Goal: Check status

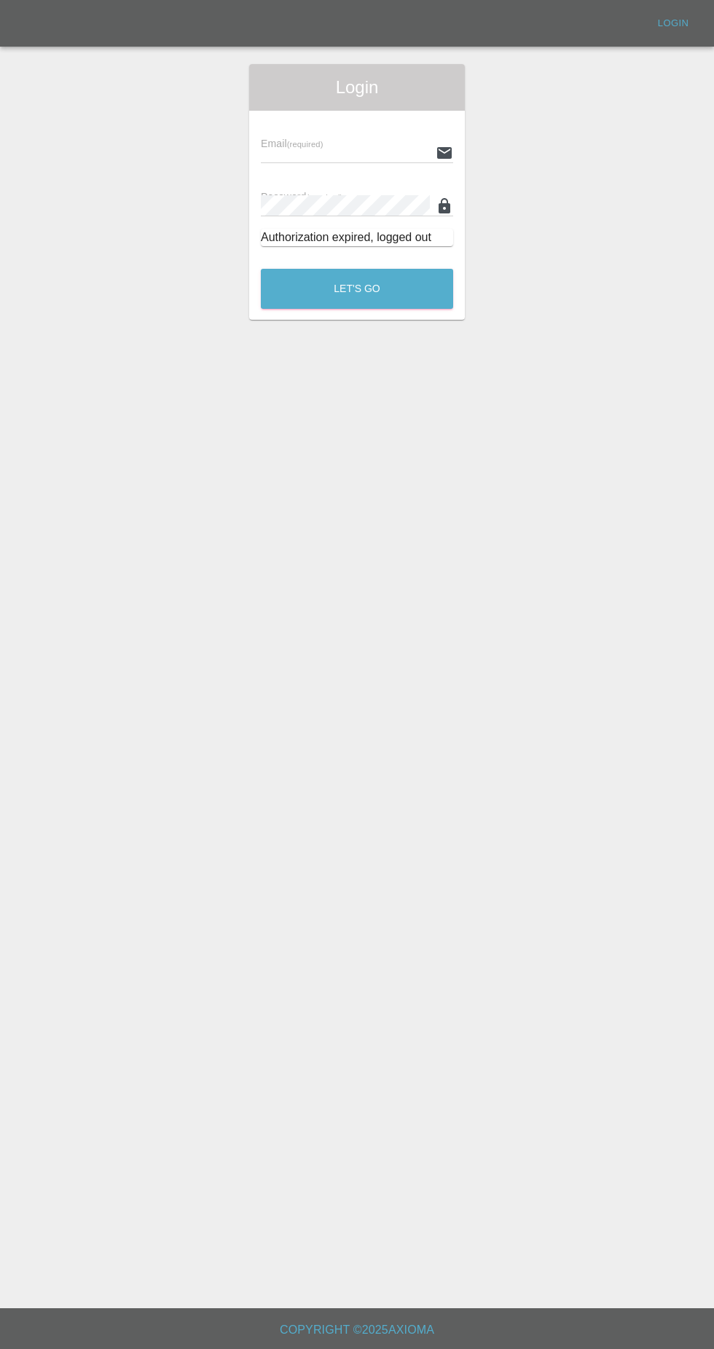
click at [338, 142] on input "text" at bounding box center [345, 152] width 169 height 21
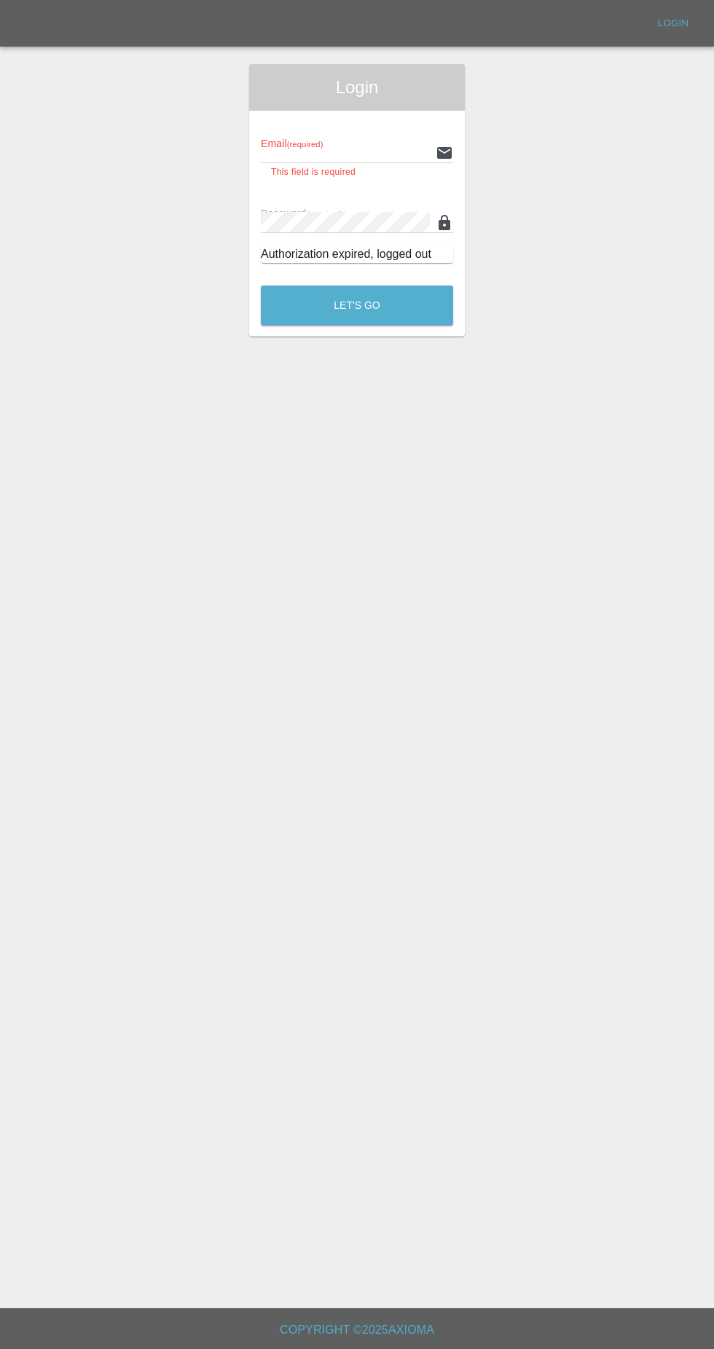
type input "[EMAIL_ADDRESS][DOMAIN_NAME]"
click at [261, 286] on button "Let's Go" at bounding box center [357, 306] width 192 height 40
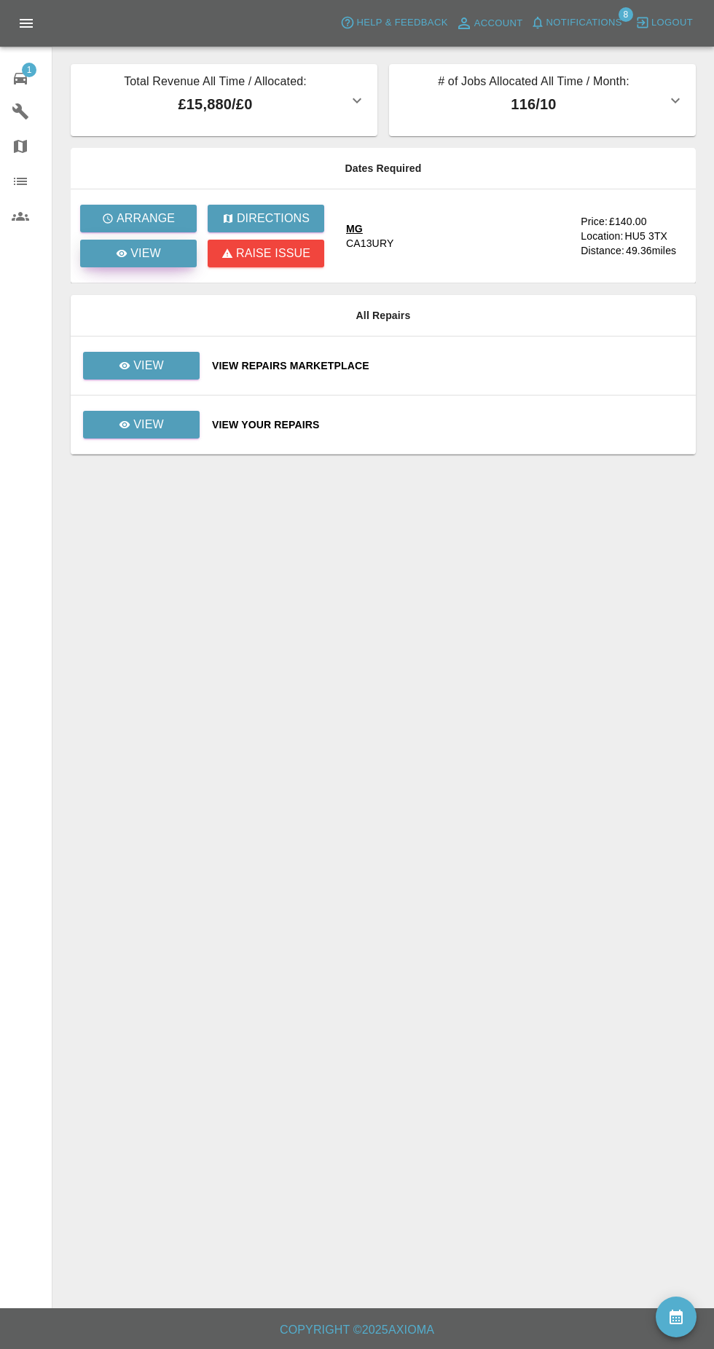
click at [146, 254] on p "View" at bounding box center [145, 253] width 31 height 17
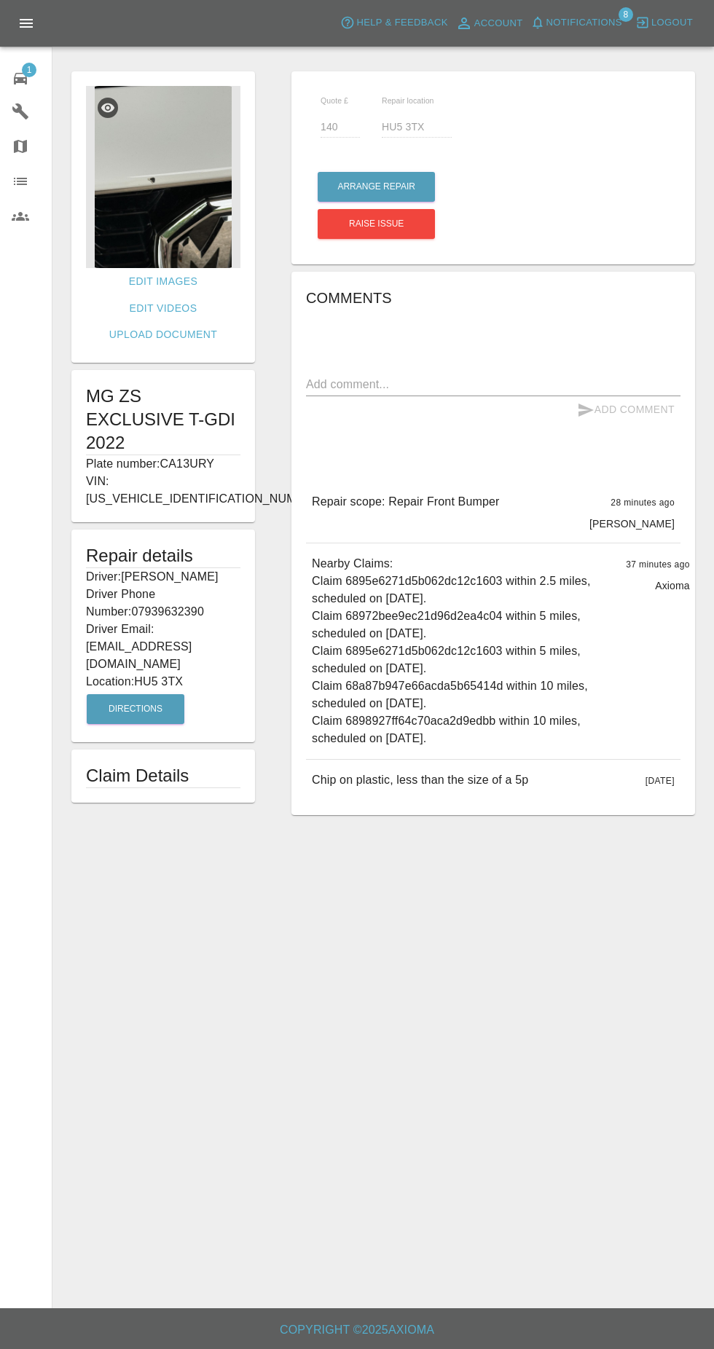
click at [174, 219] on img at bounding box center [163, 177] width 154 height 182
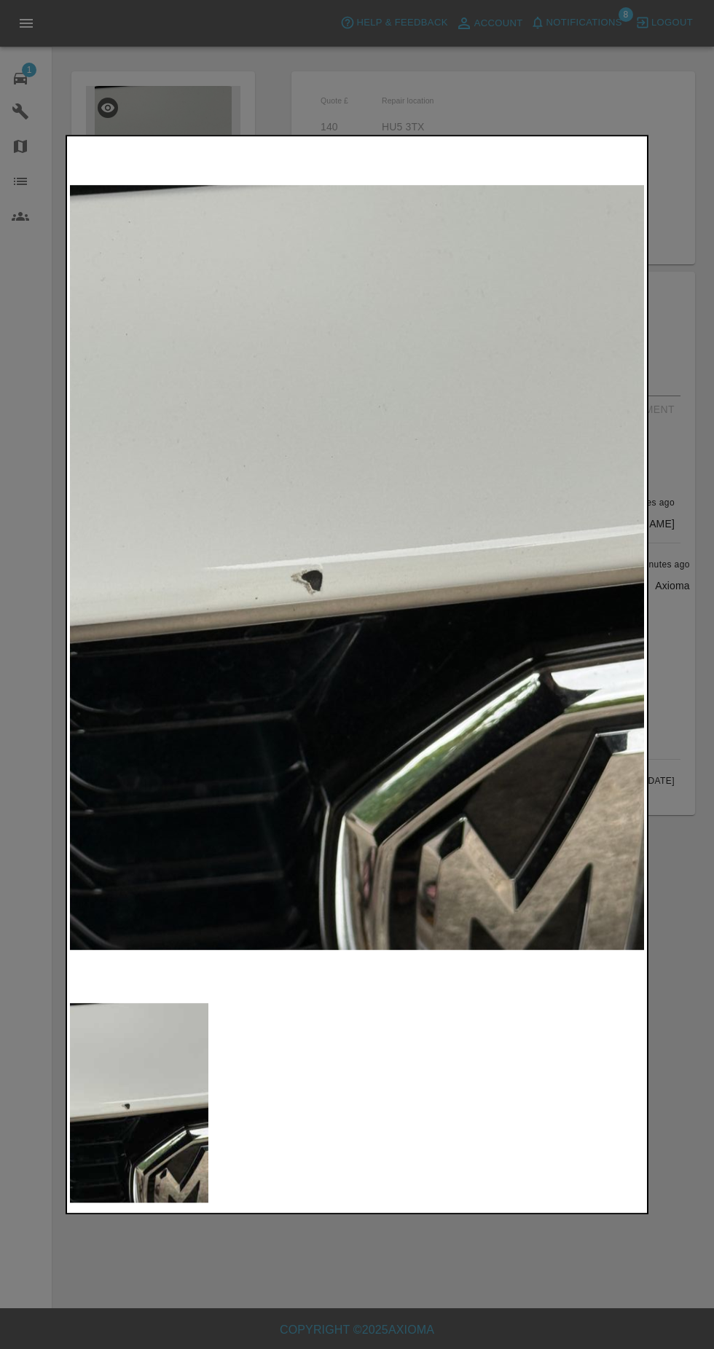
click at [385, 1269] on div at bounding box center [357, 674] width 714 height 1349
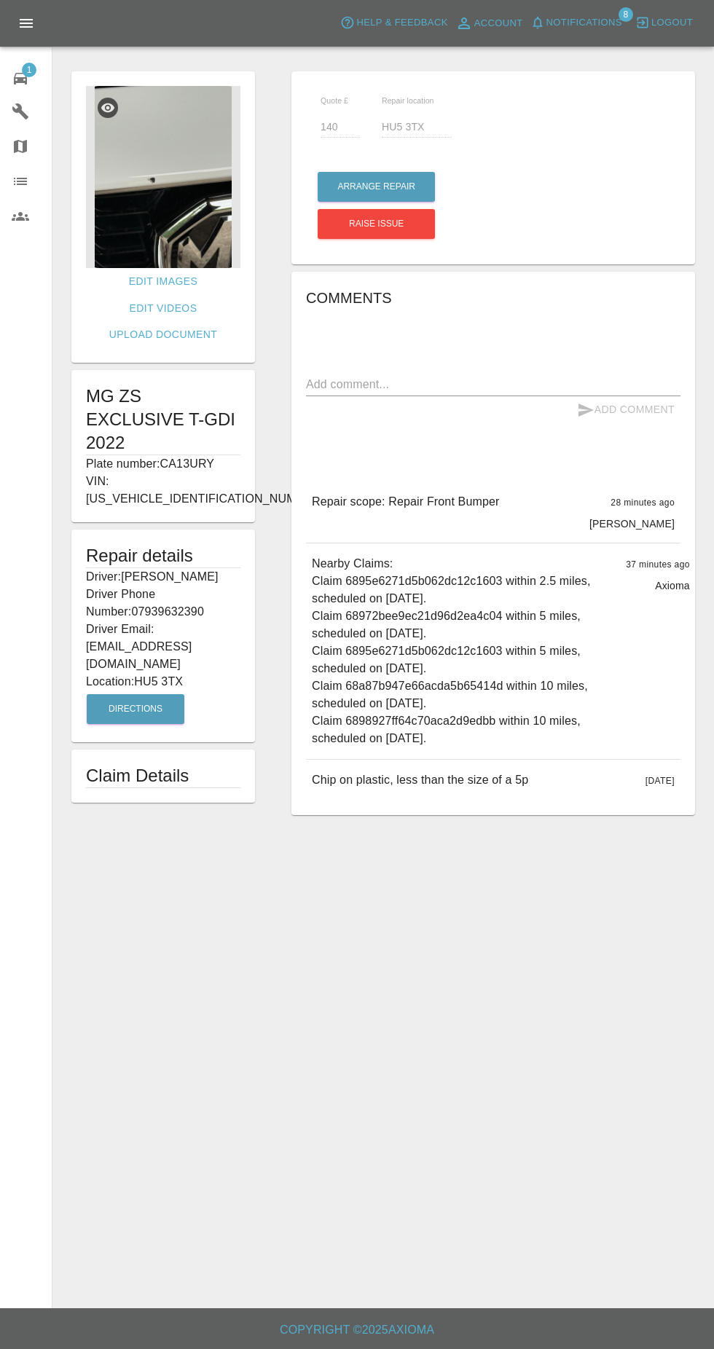
click at [146, 180] on img at bounding box center [163, 177] width 154 height 182
